Goal: Information Seeking & Learning: Learn about a topic

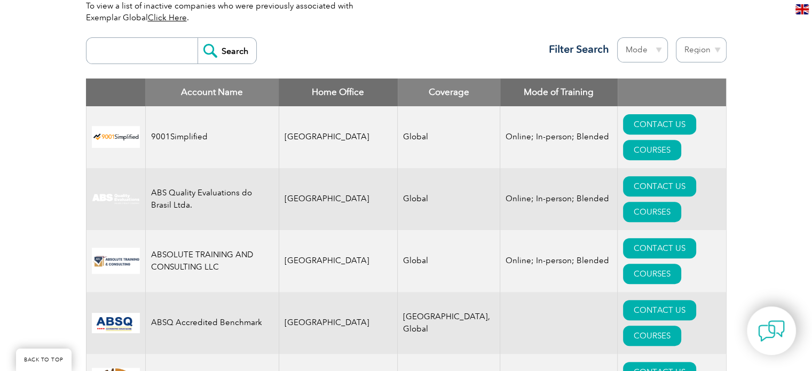
scroll to position [374, 0]
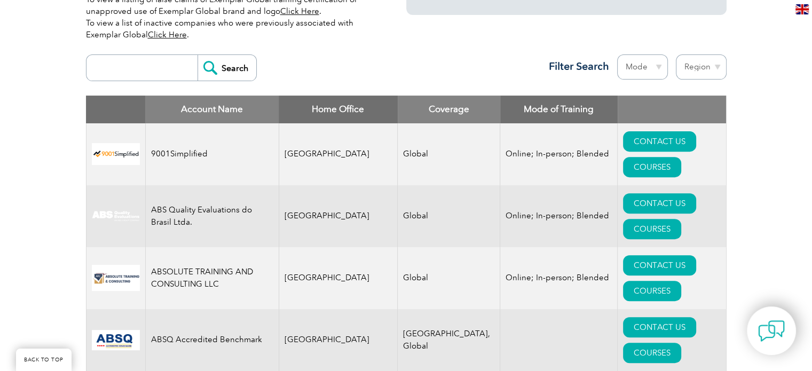
click at [716, 65] on select "Region Australia Bahrain Bangladesh Brazil Canada Colombia Dominican Republic E…" at bounding box center [701, 66] width 51 height 25
select select "Pakistan"
click at [676, 54] on select "Region Australia Bahrain Bangladesh Brazil Canada Colombia Dominican Republic E…" at bounding box center [701, 66] width 51 height 25
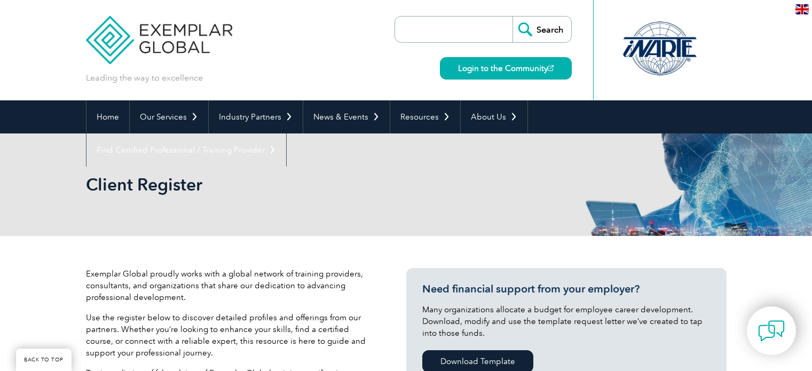
select select "Pakistan"
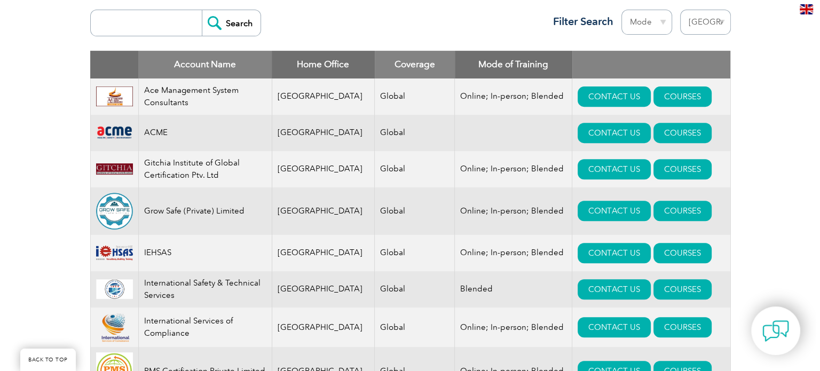
scroll to position [410, 0]
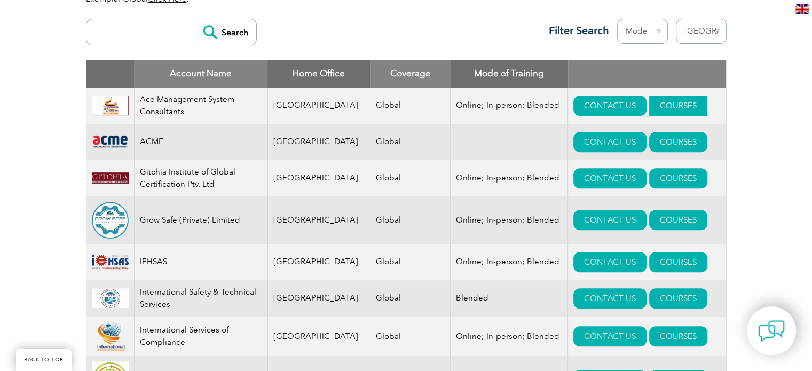
click at [665, 107] on link "COURSES" at bounding box center [679, 106] width 58 height 20
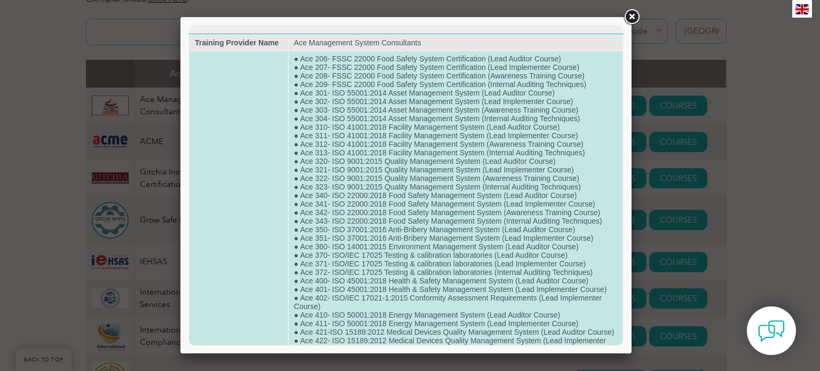
scroll to position [0, 0]
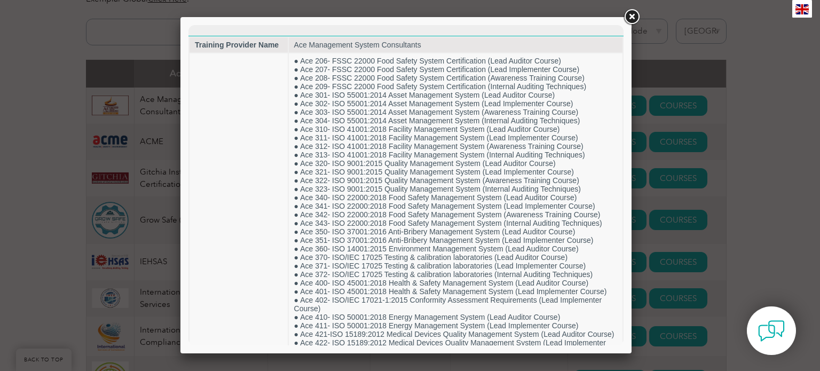
click at [636, 17] on link at bounding box center [631, 16] width 19 height 19
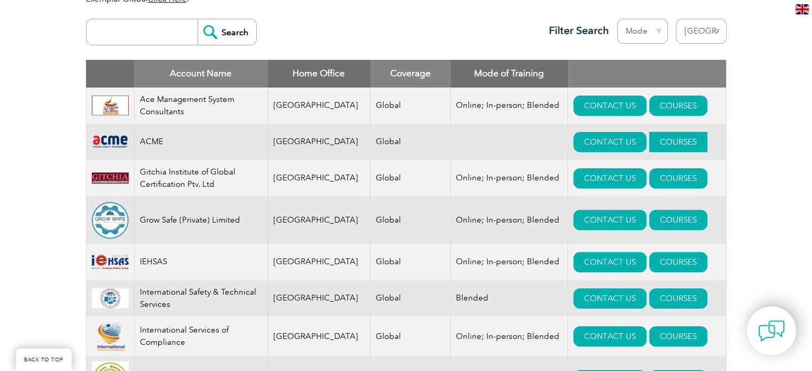
click at [650, 140] on link "COURSES" at bounding box center [679, 142] width 58 height 20
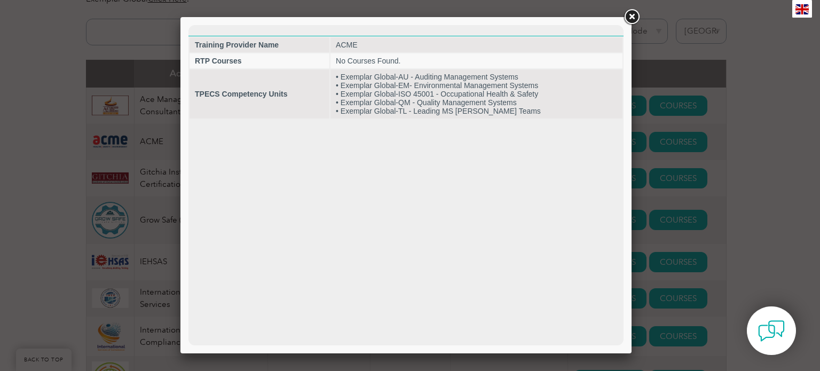
click at [630, 17] on link at bounding box center [631, 16] width 19 height 19
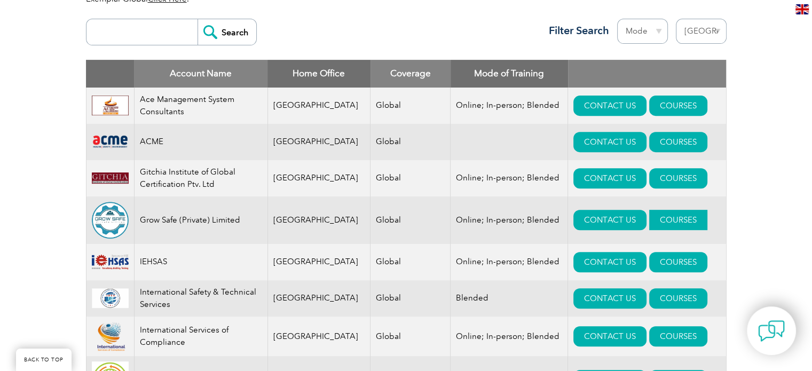
click at [651, 220] on link "COURSES" at bounding box center [679, 220] width 58 height 20
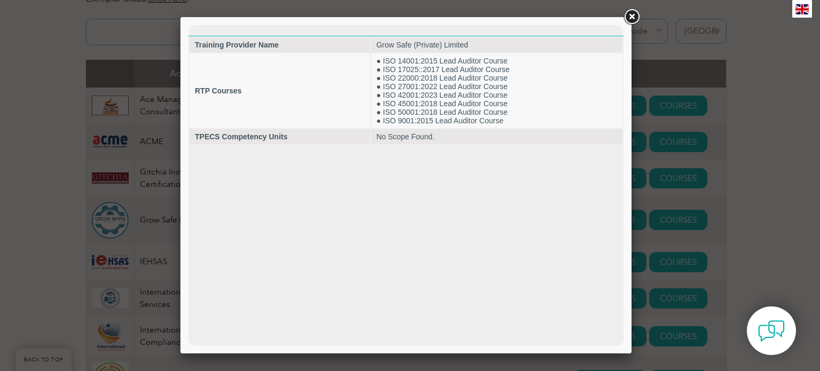
click at [631, 15] on link at bounding box center [631, 16] width 19 height 19
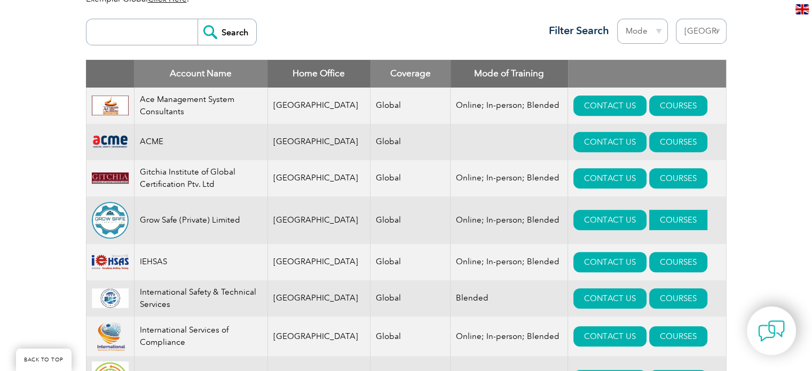
click at [652, 224] on link "COURSES" at bounding box center [679, 220] width 58 height 20
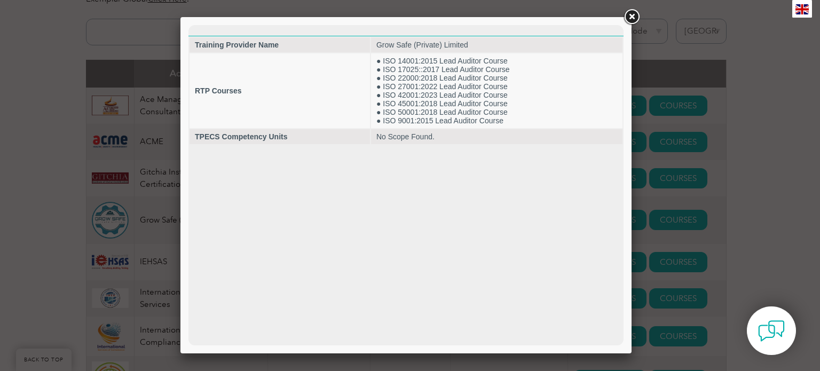
click at [631, 15] on link at bounding box center [631, 16] width 19 height 19
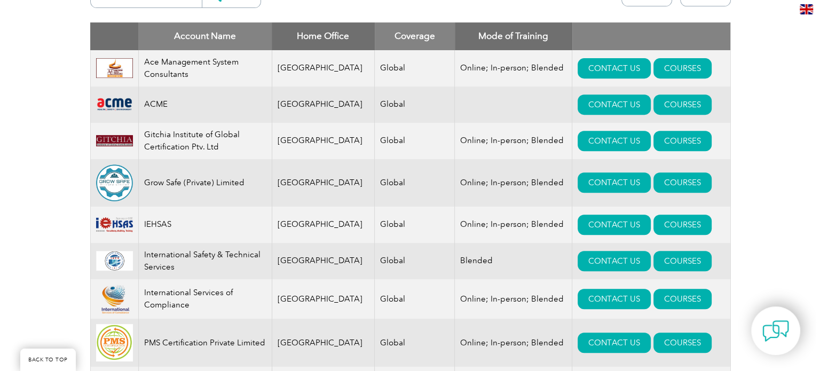
scroll to position [463, 0]
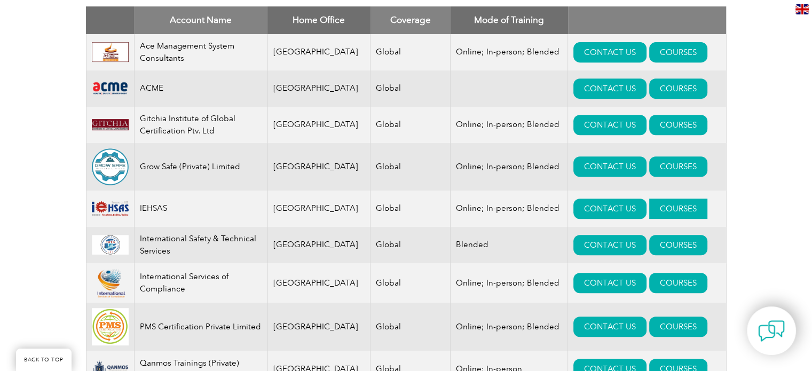
click at [650, 210] on link "COURSES" at bounding box center [679, 209] width 58 height 20
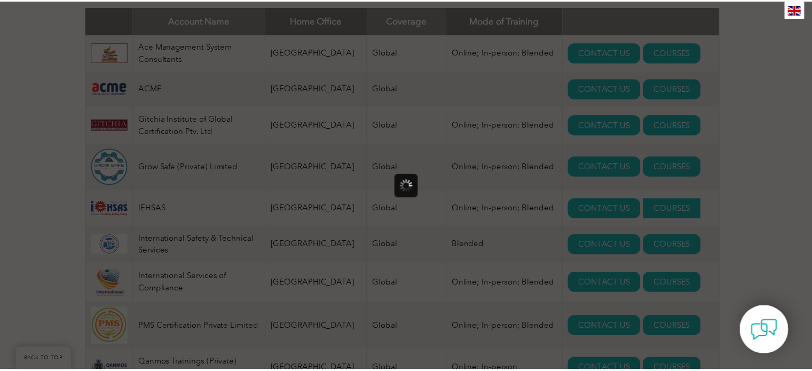
scroll to position [0, 0]
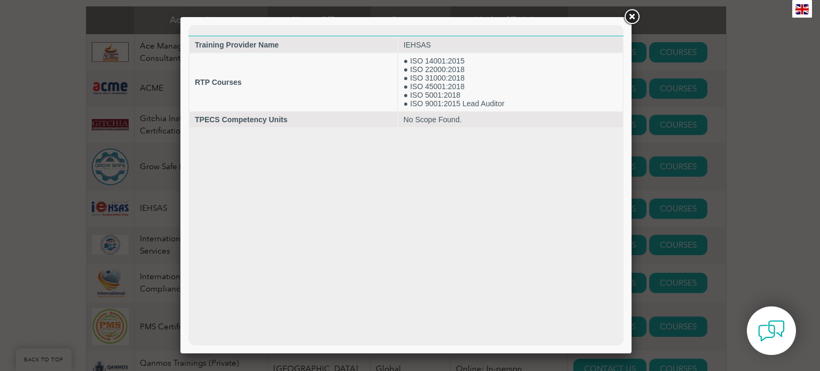
click at [637, 18] on link at bounding box center [631, 16] width 19 height 19
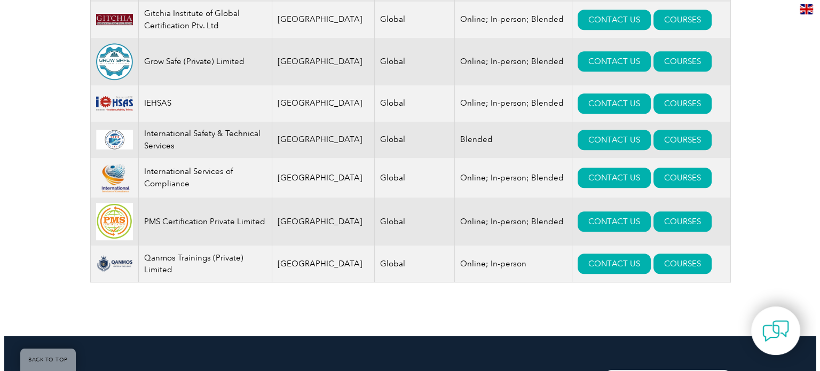
scroll to position [570, 0]
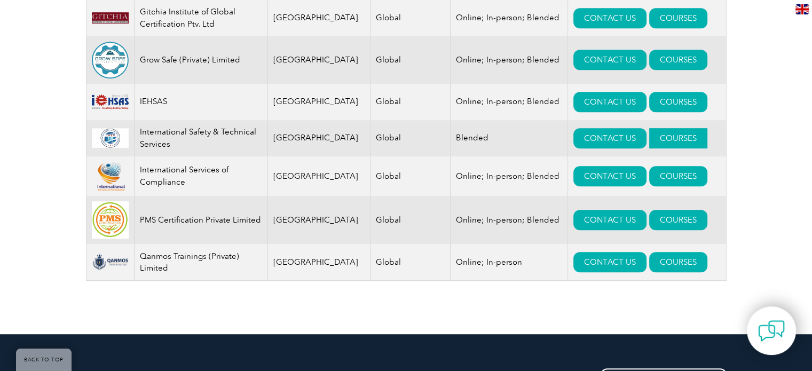
click at [661, 141] on link "COURSES" at bounding box center [679, 138] width 58 height 20
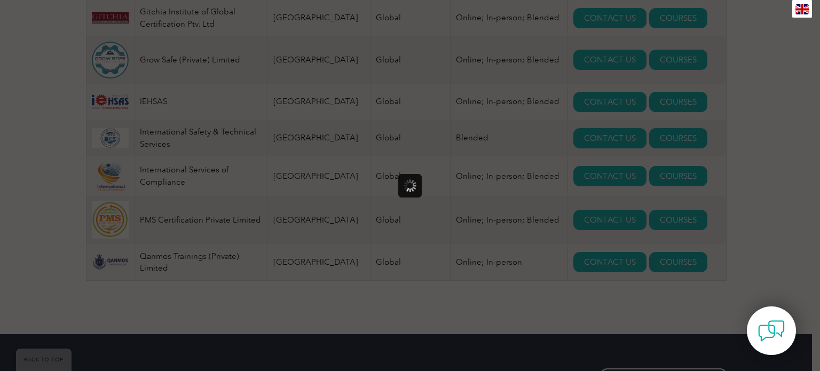
scroll to position [0, 0]
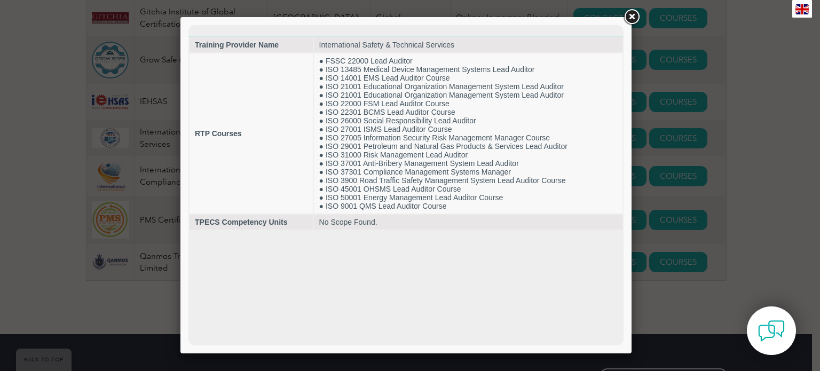
click at [632, 17] on link at bounding box center [631, 16] width 19 height 19
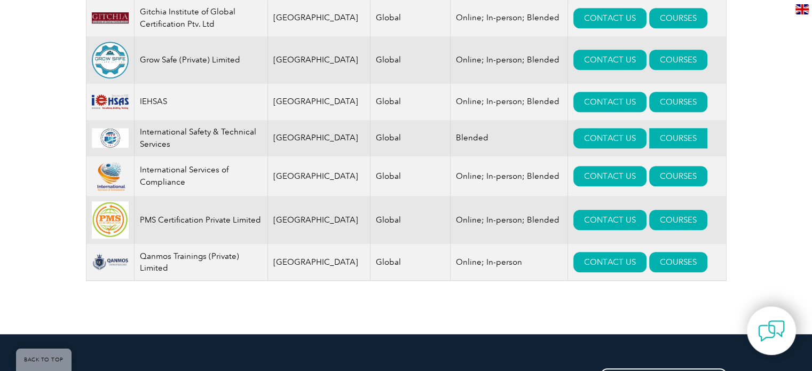
click at [650, 138] on link "COURSES" at bounding box center [679, 138] width 58 height 20
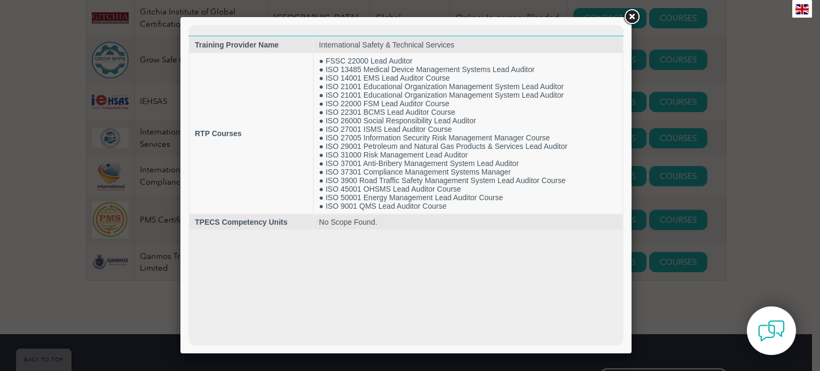
click at [630, 18] on link at bounding box center [631, 16] width 19 height 19
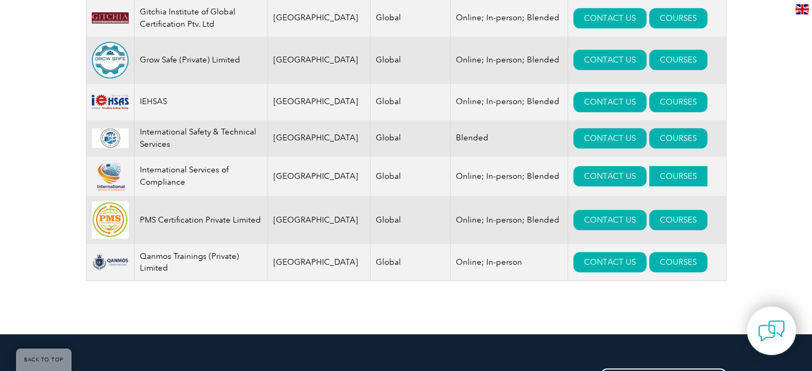
click at [650, 179] on link "COURSES" at bounding box center [679, 176] width 58 height 20
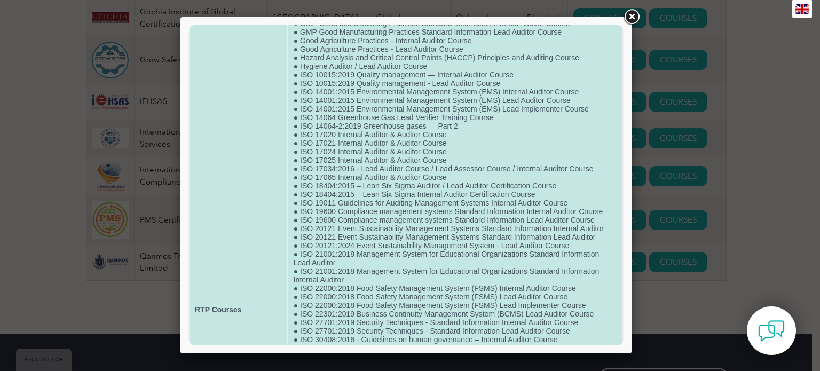
scroll to position [160, 0]
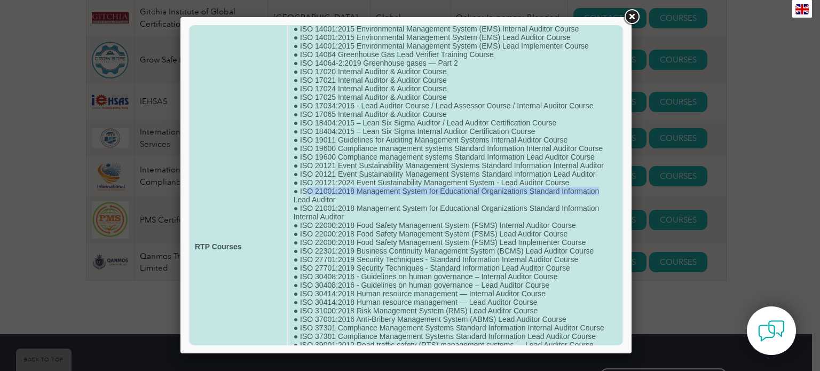
drag, startPoint x: 305, startPoint y: 206, endPoint x: 597, endPoint y: 210, distance: 291.7
click at [597, 210] on td "● ISO 14064-1:2018 Greenhouse gases — Part 1 ● ISO 14064-3:2019 Greenhouse gase…" at bounding box center [455, 246] width 334 height 707
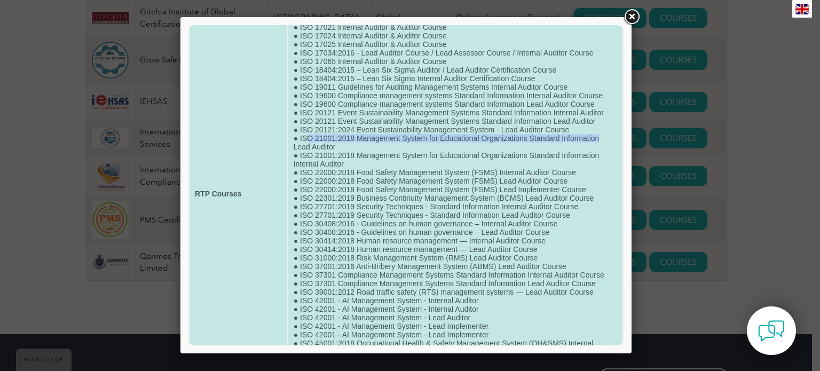
scroll to position [214, 0]
click at [346, 170] on td "● ISO 14064-1:2018 Greenhouse gases — Part 1 ● ISO 14064-3:2019 Greenhouse gase…" at bounding box center [455, 193] width 334 height 707
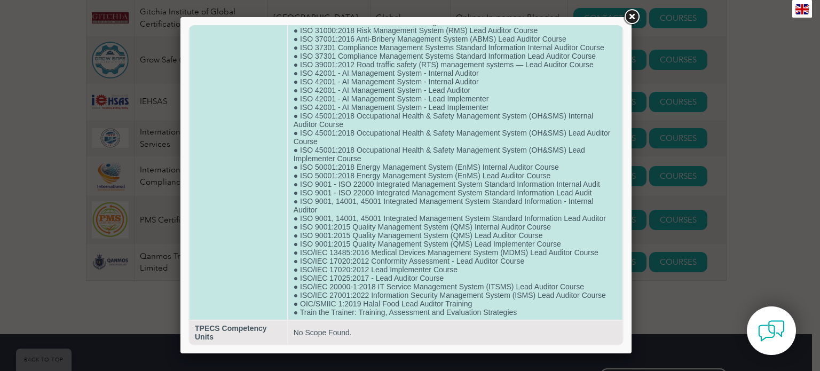
scroll to position [476, 0]
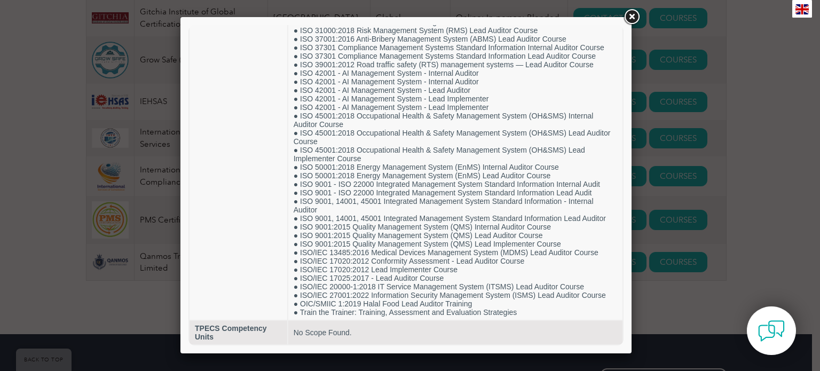
click at [630, 16] on link at bounding box center [631, 16] width 19 height 19
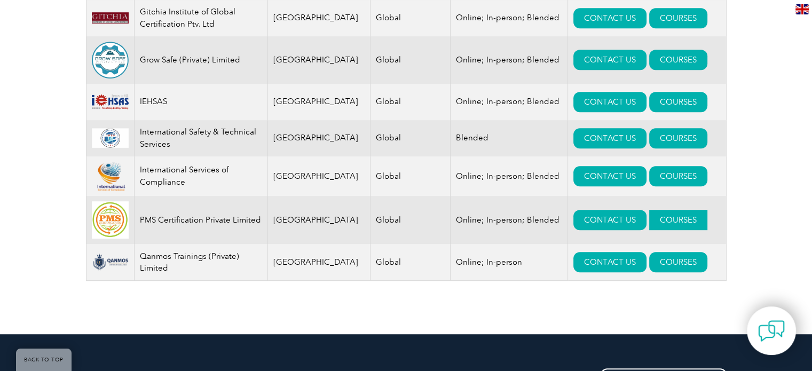
click at [650, 229] on link "COURSES" at bounding box center [679, 220] width 58 height 20
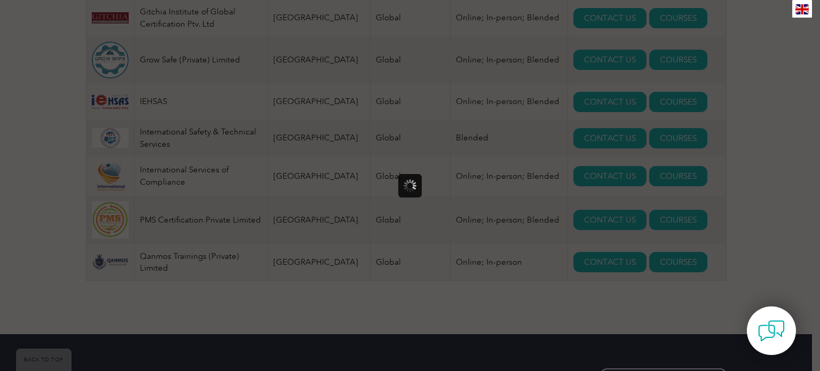
scroll to position [0, 0]
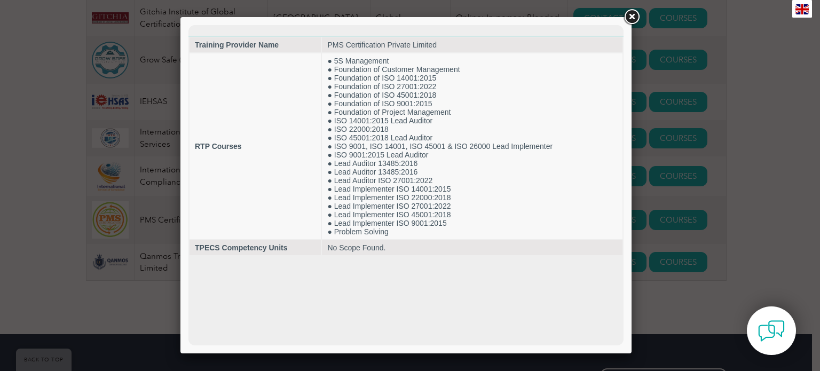
click at [631, 14] on link at bounding box center [631, 16] width 19 height 19
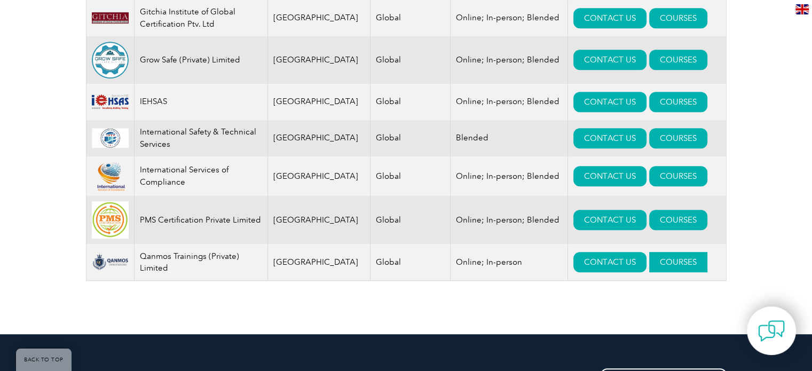
click at [662, 267] on link "COURSES" at bounding box center [679, 262] width 58 height 20
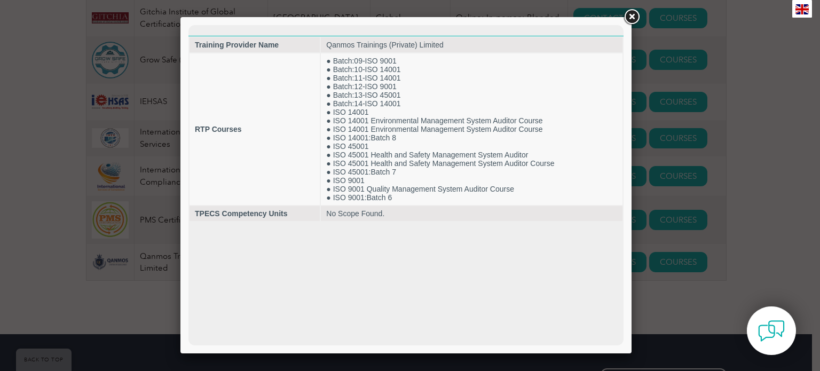
click at [632, 17] on link at bounding box center [631, 16] width 19 height 19
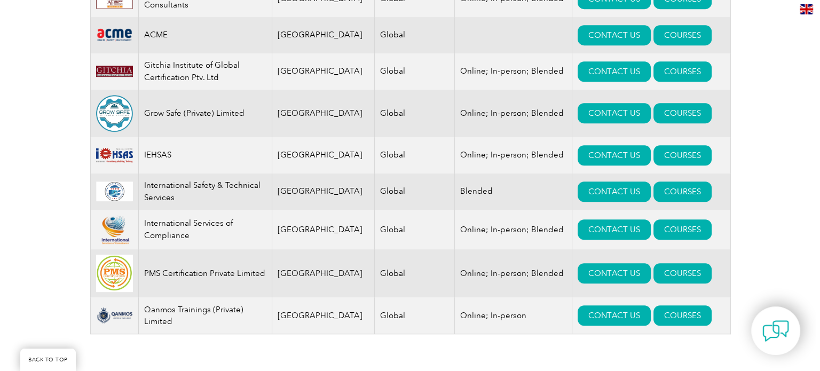
scroll to position [463, 0]
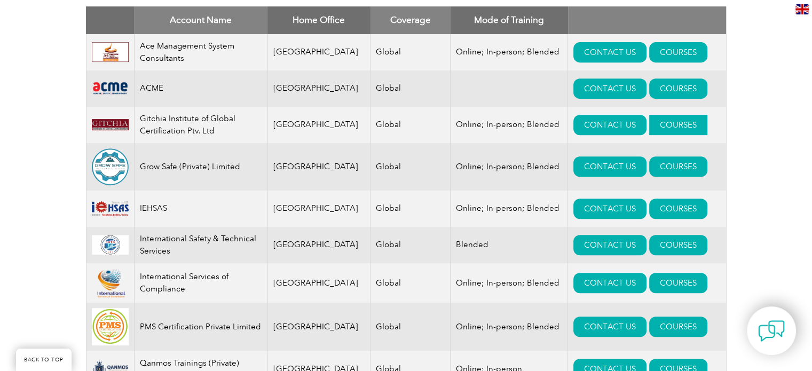
click at [650, 120] on link "COURSES" at bounding box center [679, 125] width 58 height 20
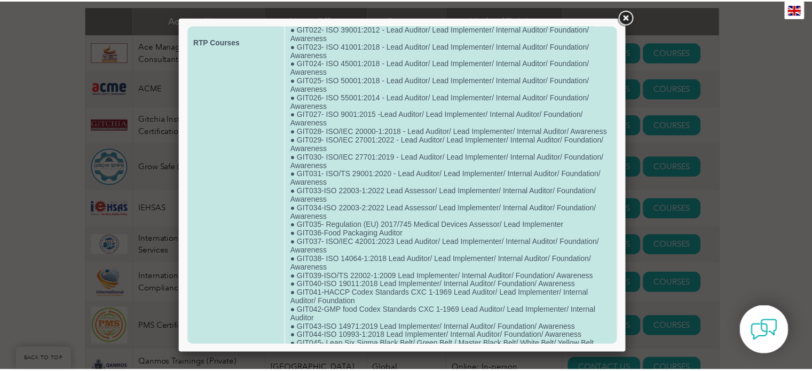
scroll to position [530, 0]
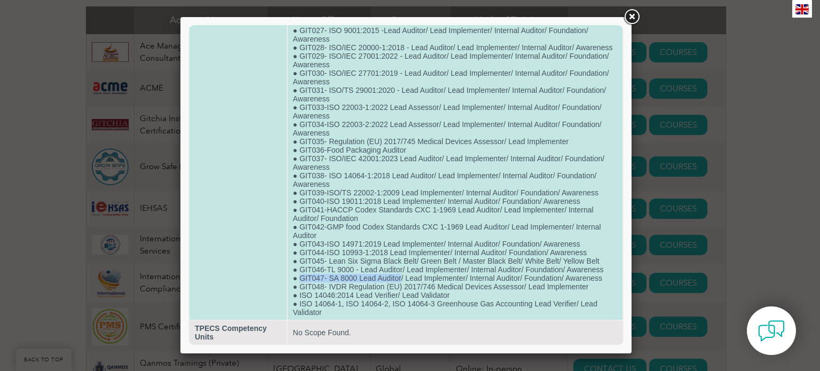
drag, startPoint x: 301, startPoint y: 273, endPoint x: 397, endPoint y: 277, distance: 95.7
copy td "GIT047- SA 8000 Lead Auditor"
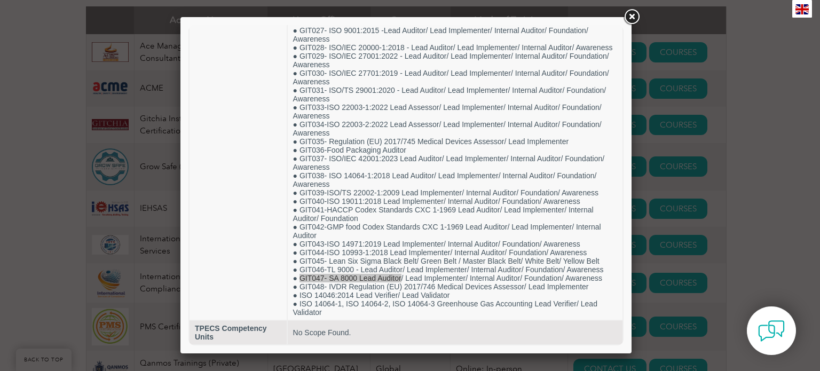
click at [630, 12] on link at bounding box center [631, 16] width 19 height 19
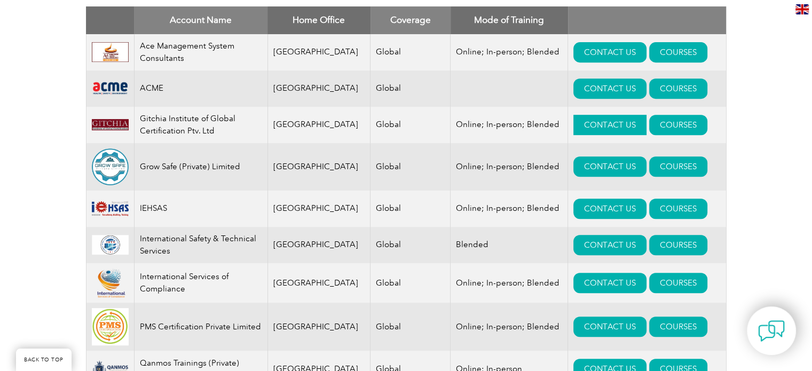
click at [579, 121] on link "CONTACT US" at bounding box center [610, 125] width 73 height 20
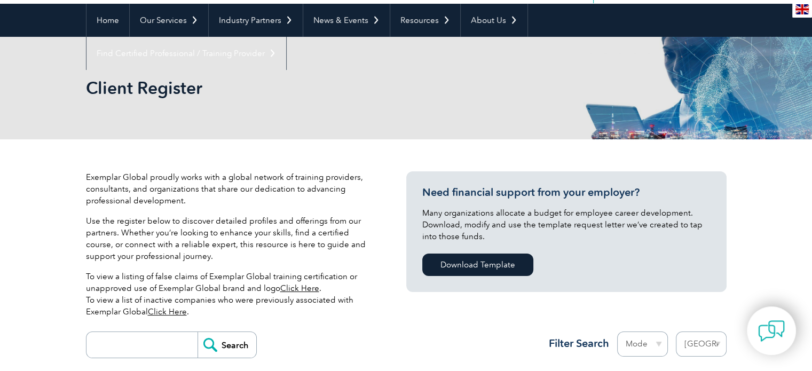
scroll to position [0, 0]
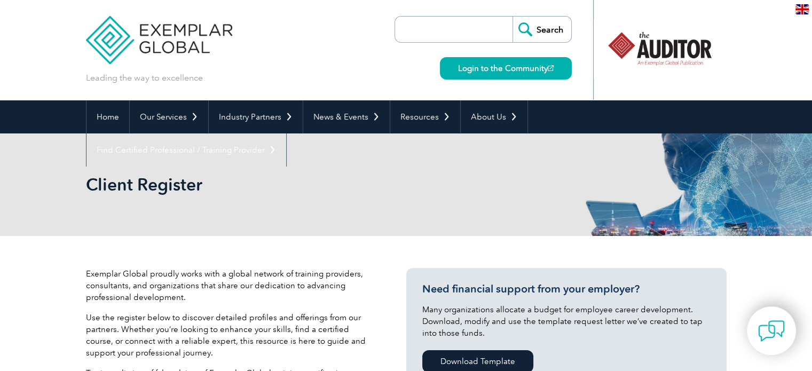
drag, startPoint x: 658, startPoint y: 49, endPoint x: 780, endPoint y: 49, distance: 122.3
click at [780, 49] on header "Leading the way to excellence Search Login to the Community ▼" at bounding box center [406, 50] width 812 height 100
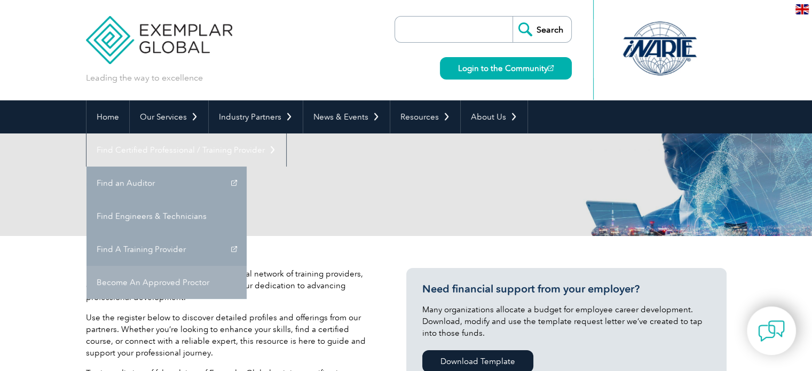
click at [247, 266] on link "Become An Approved Proctor" at bounding box center [167, 282] width 160 height 33
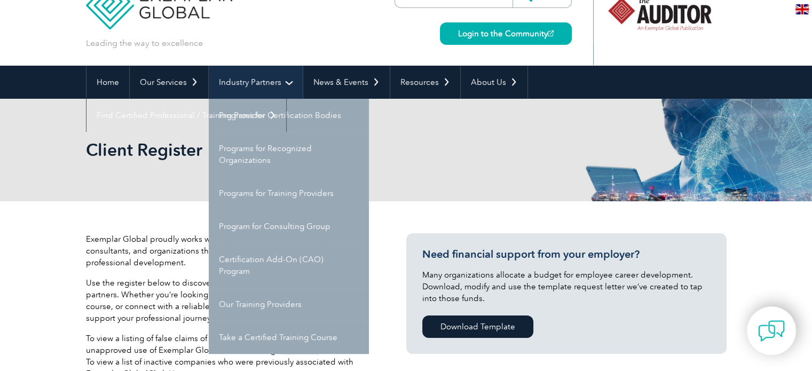
scroll to position [53, 0]
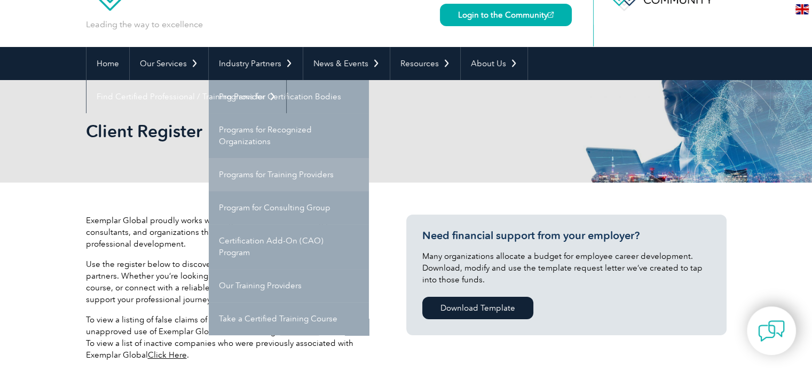
click at [248, 171] on link "Programs for Training Providers" at bounding box center [289, 174] width 160 height 33
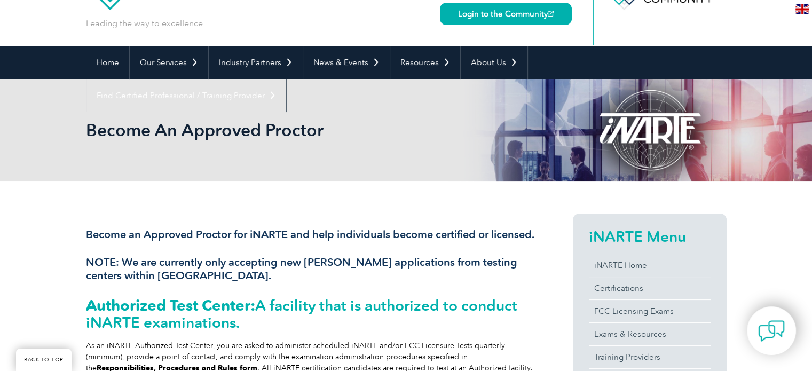
scroll to position [53, 0]
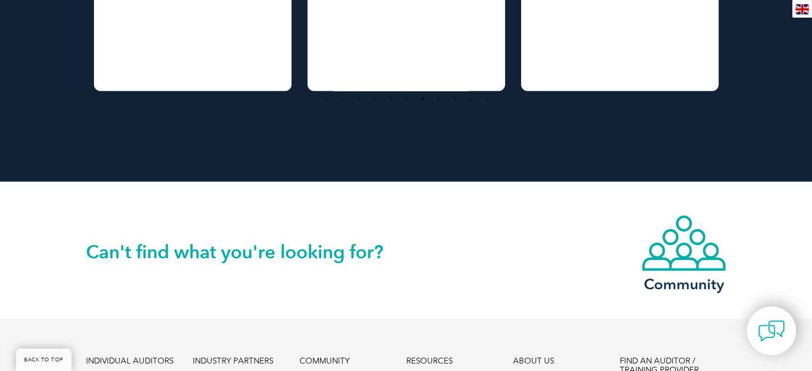
scroll to position [1983, 0]
